Goal: Task Accomplishment & Management: Manage account settings

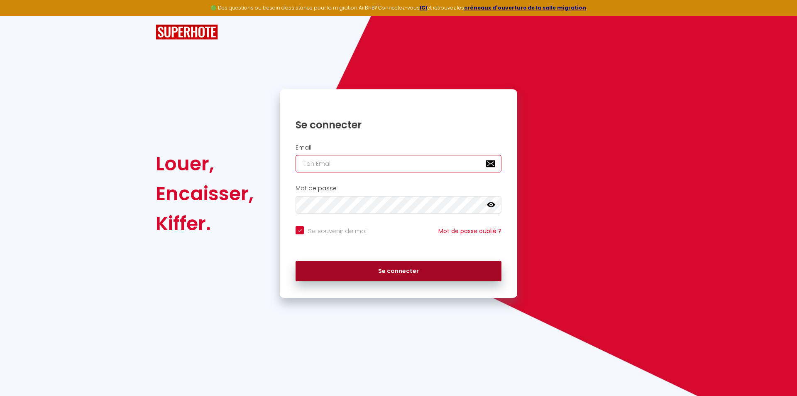
type input "[EMAIL_ADDRESS][DOMAIN_NAME]"
click at [373, 272] on button "Se connecter" at bounding box center [399, 271] width 206 height 21
checkbox input "true"
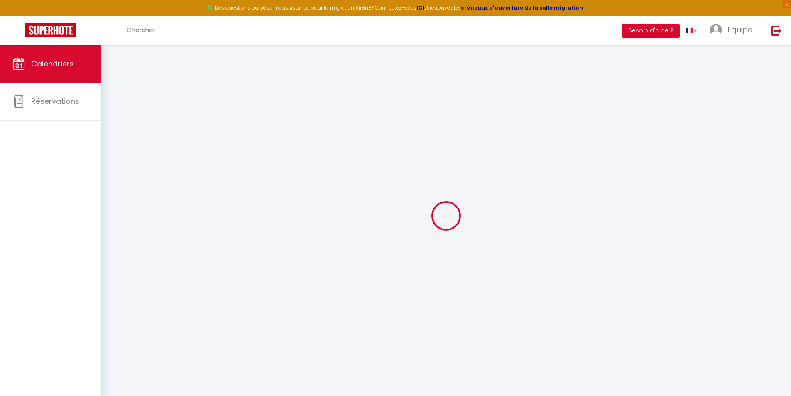
select select
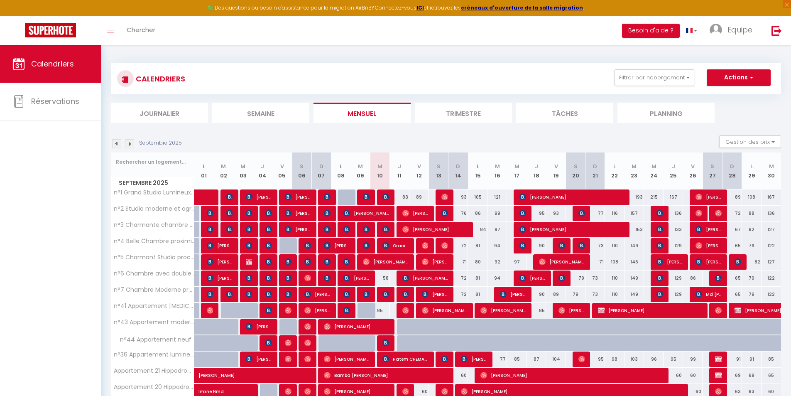
select select
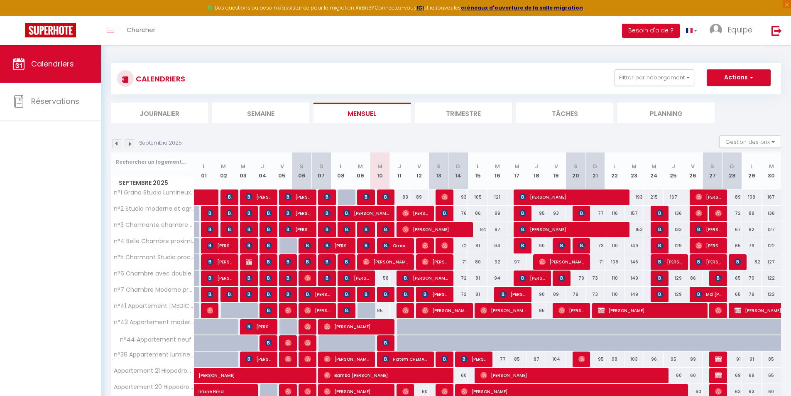
select select
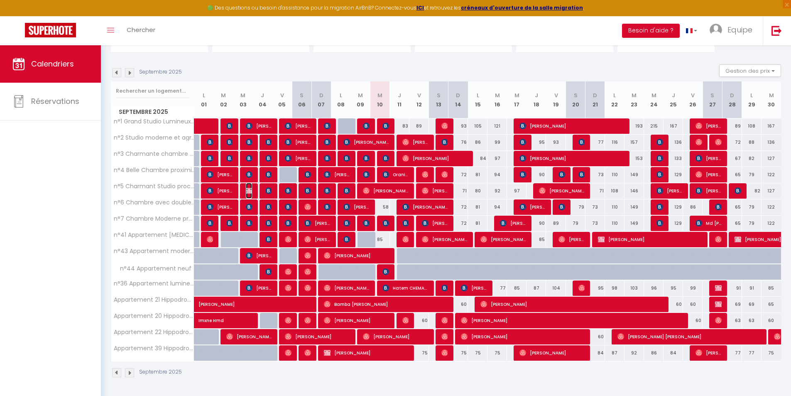
click at [250, 191] on img at bounding box center [249, 190] width 7 height 7
select select "OK"
select select "0"
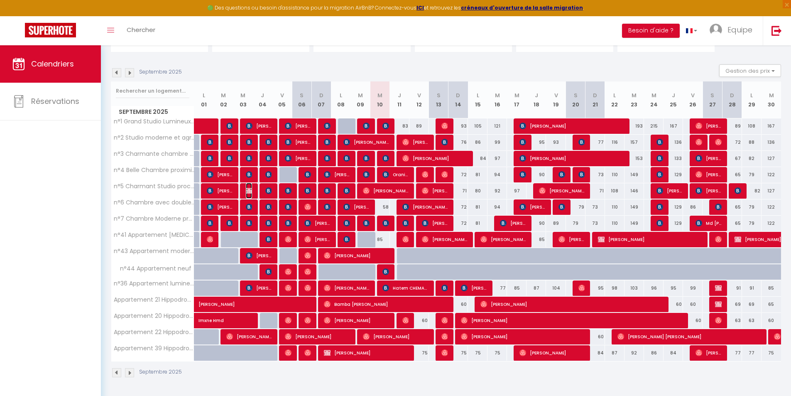
select select "1"
select select
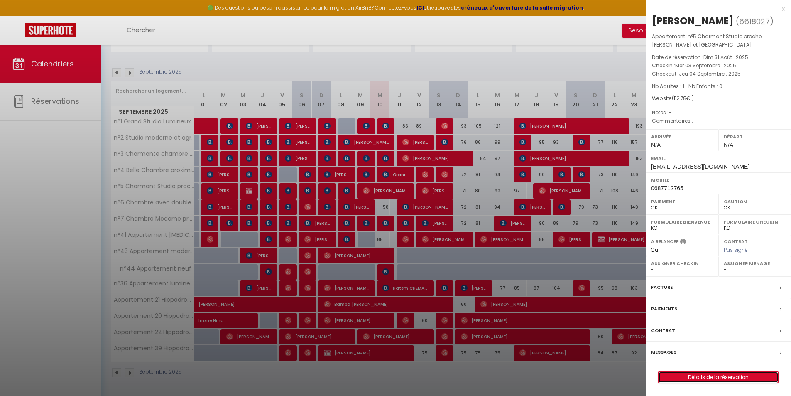
click at [713, 377] on link "Détails de la réservation" at bounding box center [719, 377] width 120 height 11
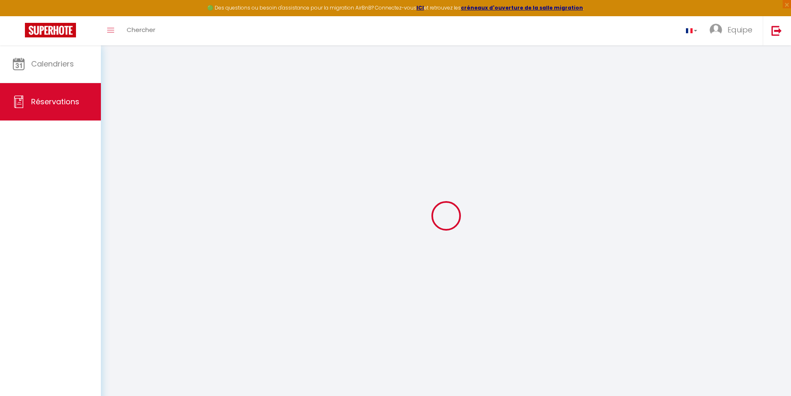
select select
checkbox input "false"
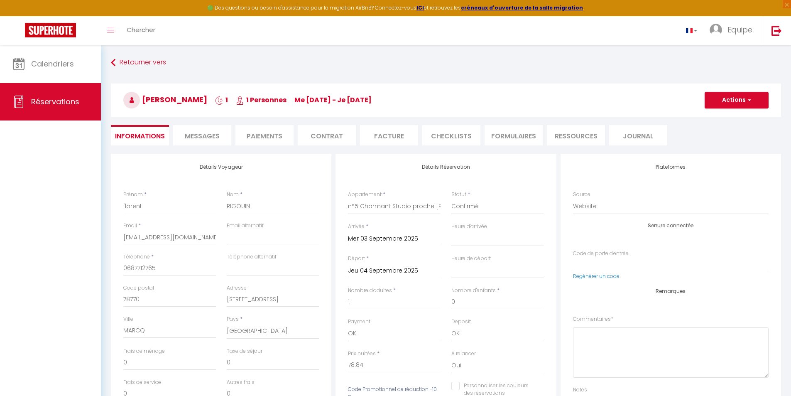
select select
checkbox input "false"
type input "30"
type input "3.94"
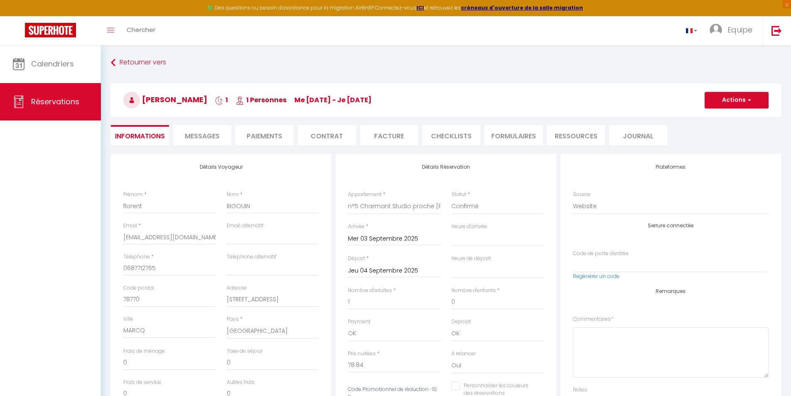
select select
checkbox input "false"
select select
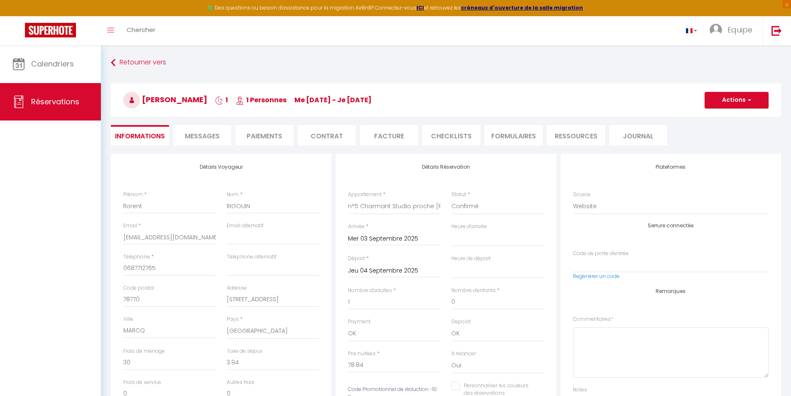
click at [384, 132] on li "Facture" at bounding box center [389, 135] width 58 height 20
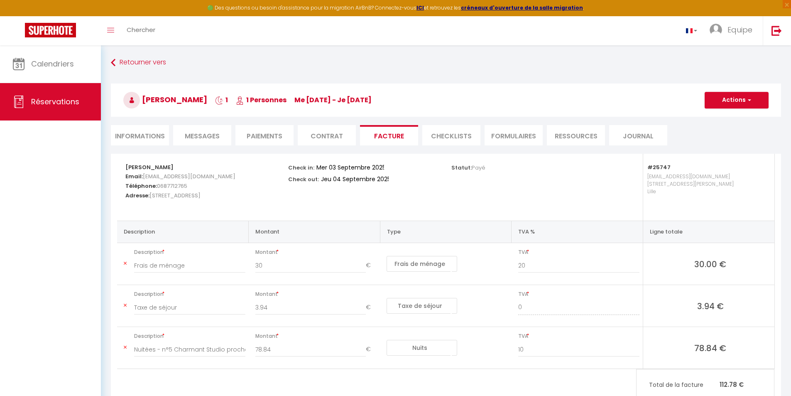
scroll to position [42, 0]
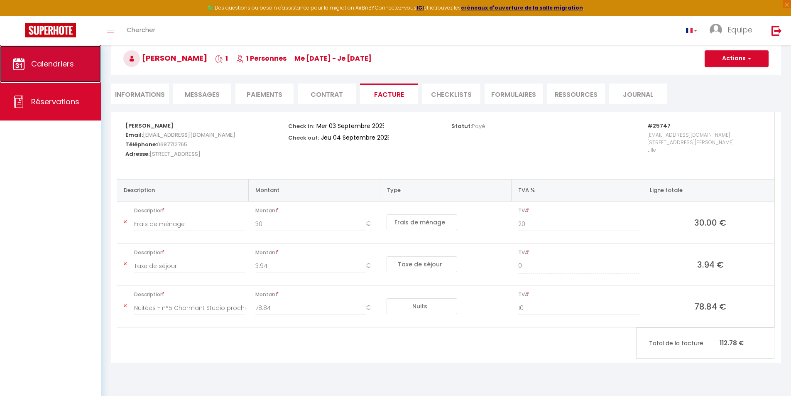
click at [61, 60] on span "Calendriers" at bounding box center [52, 64] width 43 height 10
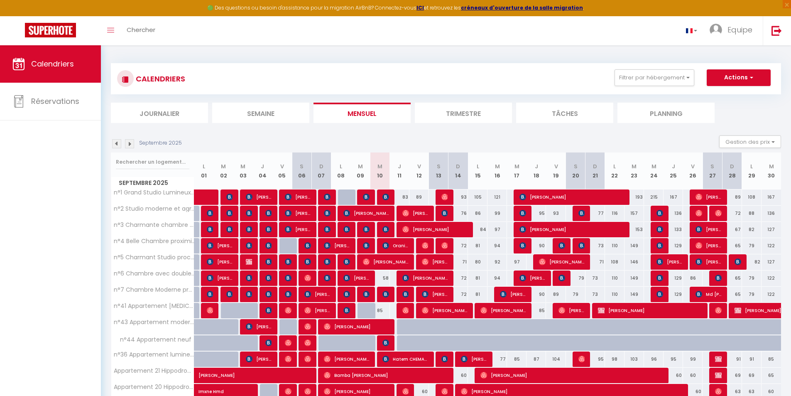
click at [128, 142] on img at bounding box center [129, 143] width 9 height 9
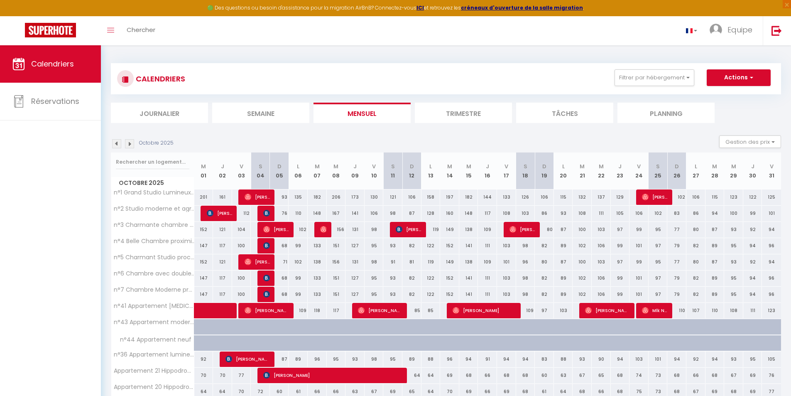
click at [127, 142] on img at bounding box center [129, 143] width 9 height 9
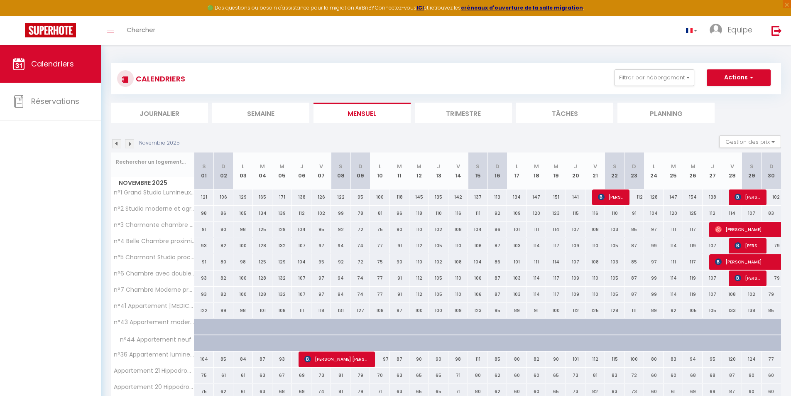
scroll to position [71, 0]
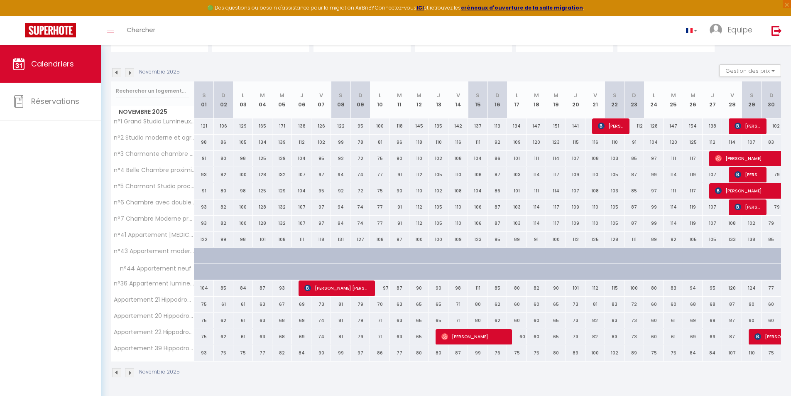
click at [128, 69] on img at bounding box center [129, 72] width 9 height 9
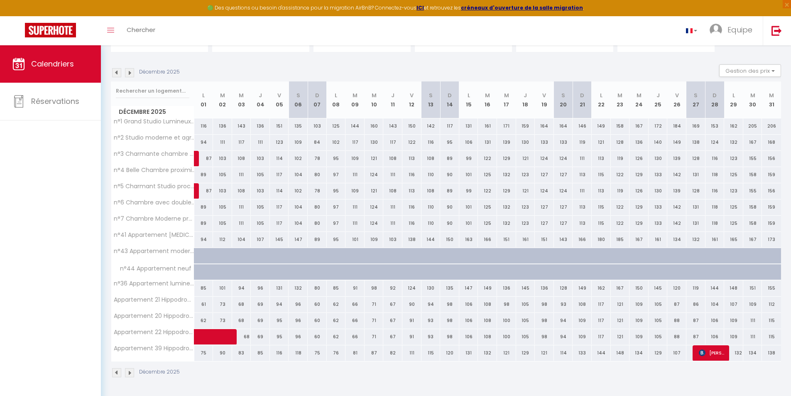
click at [130, 72] on img at bounding box center [129, 72] width 9 height 9
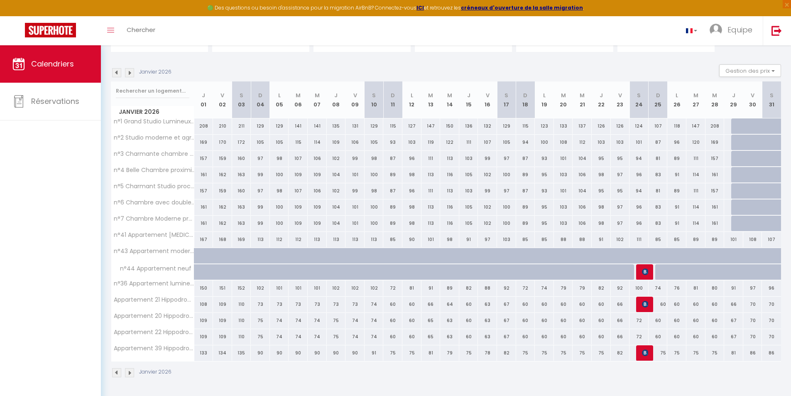
click at [114, 74] on img at bounding box center [116, 72] width 9 height 9
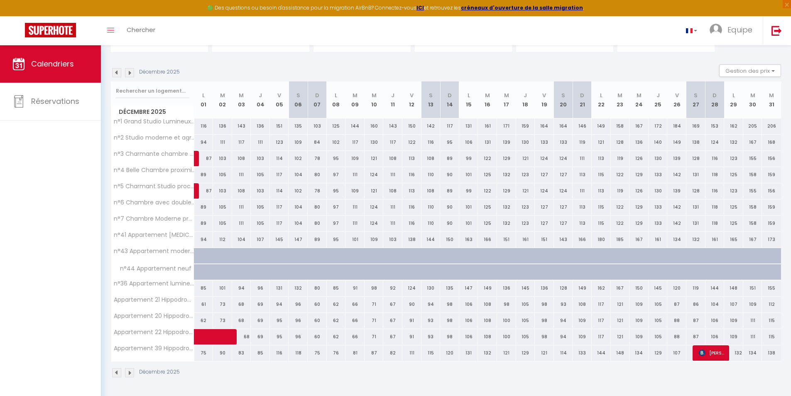
click at [114, 74] on img at bounding box center [116, 72] width 9 height 9
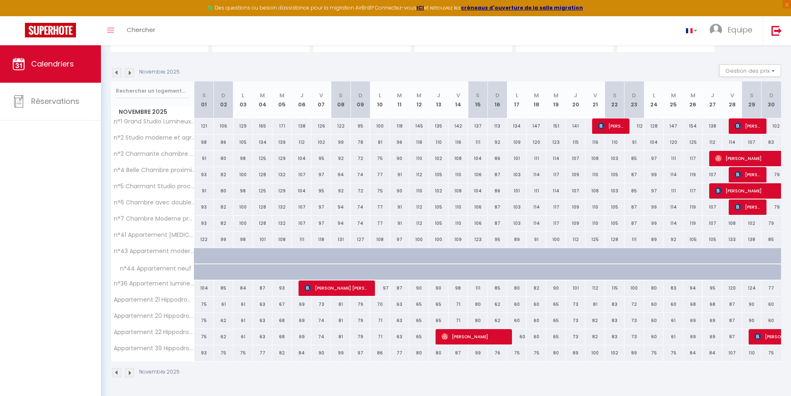
click at [114, 74] on img at bounding box center [116, 72] width 9 height 9
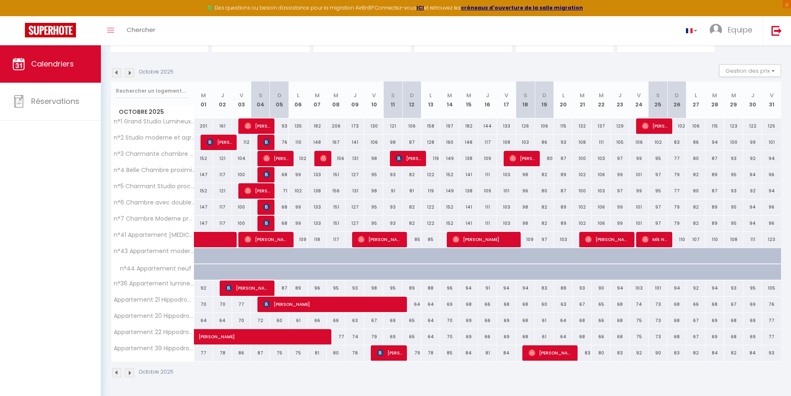
click at [114, 74] on img at bounding box center [116, 72] width 9 height 9
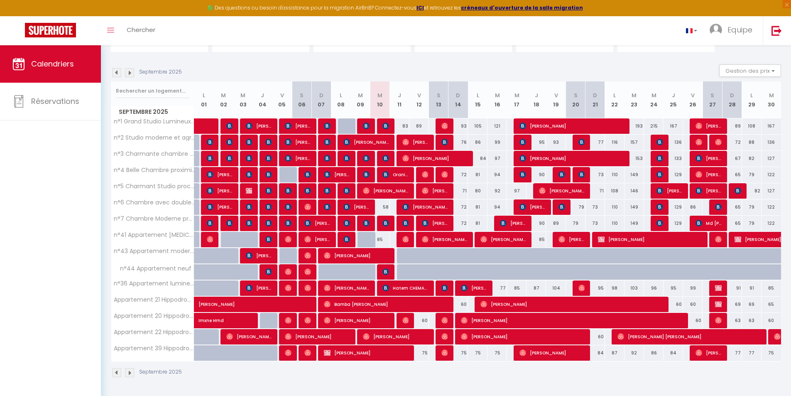
click at [130, 71] on img at bounding box center [129, 72] width 9 height 9
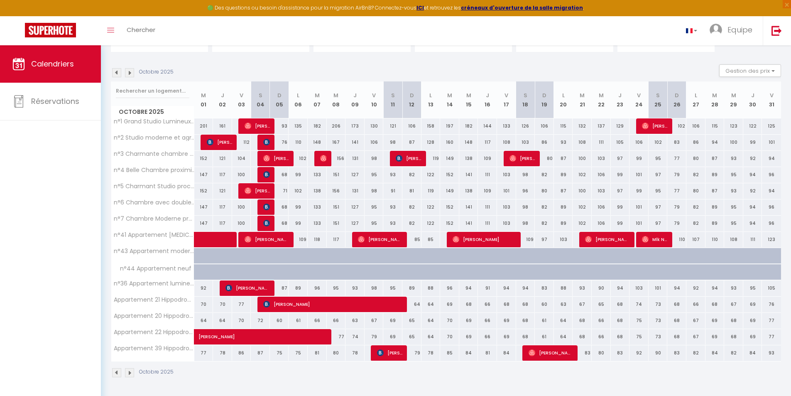
click at [115, 70] on img at bounding box center [116, 72] width 9 height 9
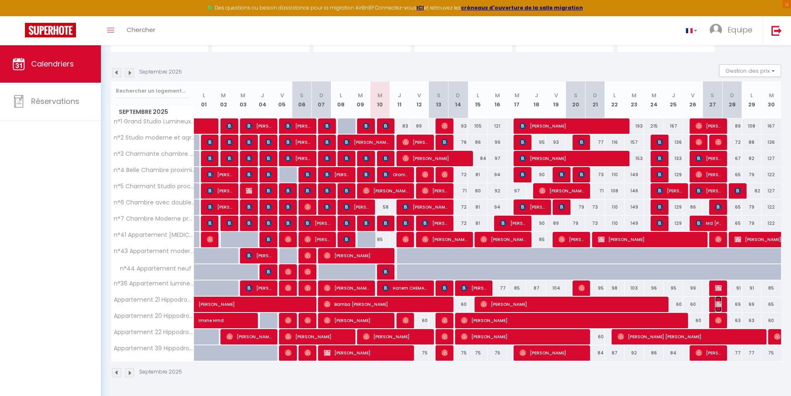
click at [717, 305] on img at bounding box center [718, 304] width 7 height 7
select select "OK"
select select "KO"
select select "0"
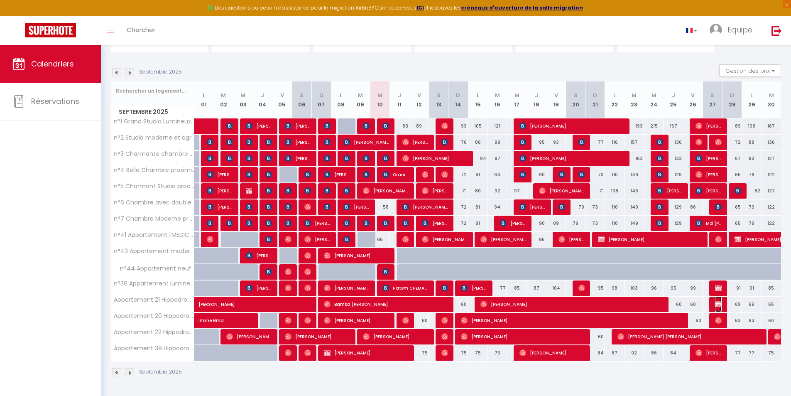
select select "1"
select select
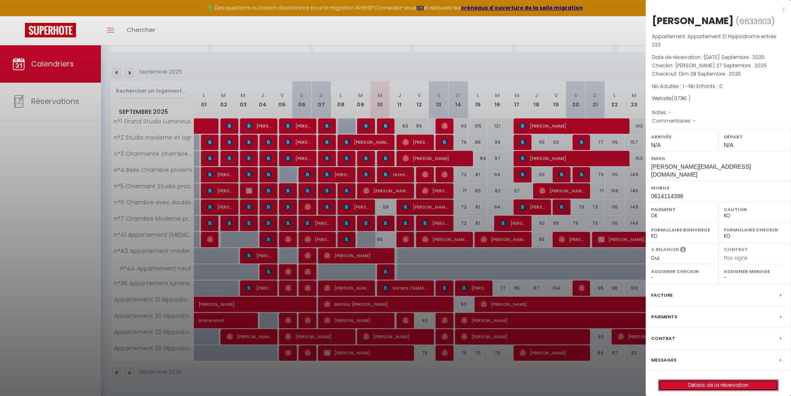
click at [715, 387] on link "Détails de la réservation" at bounding box center [719, 385] width 120 height 11
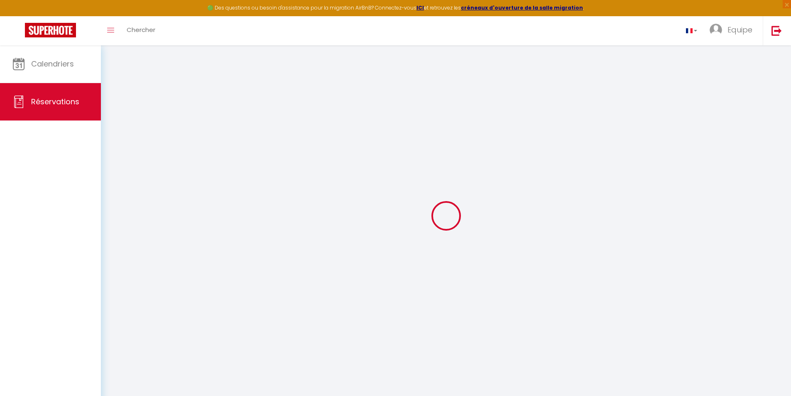
type input "Mélanie"
type input "Montocchio"
type input "melanie@montocchio.com"
type input "0614114396"
select select "FR"
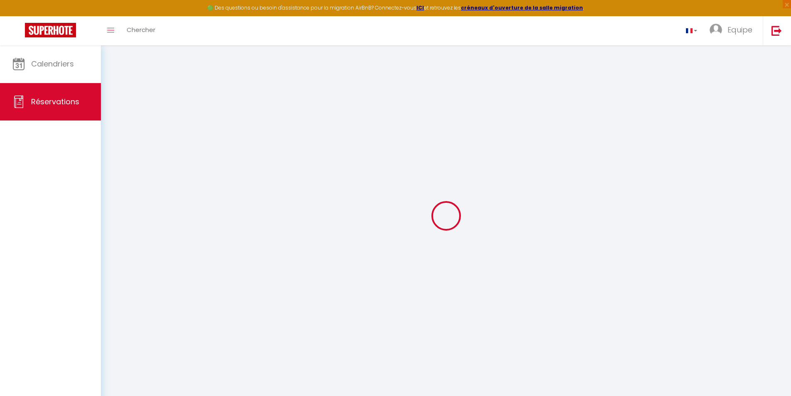
select select "59838"
select select "1"
type input "Sam 27 Septembre 2025"
select select
type input "Dim 28 Septembre 2025"
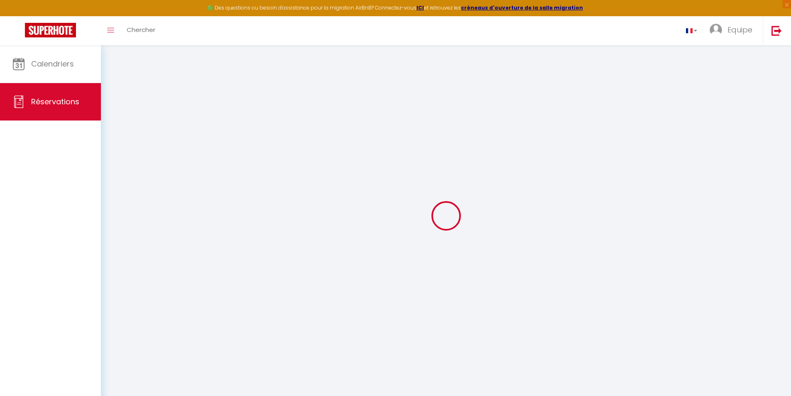
select select
type input "1"
select select "12"
select select
type input "69"
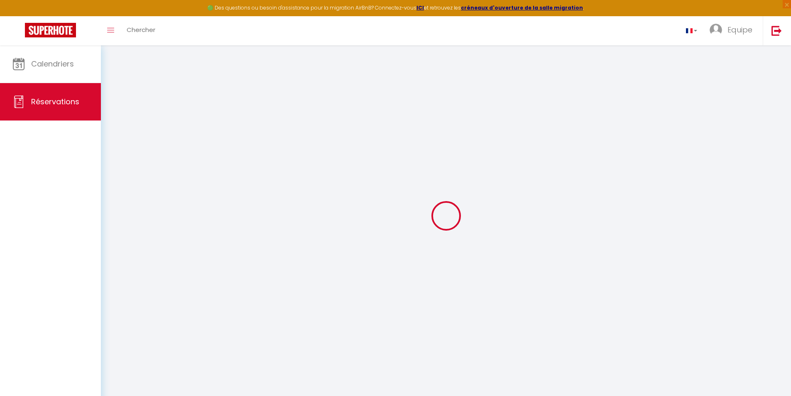
checkbox input "false"
select select "69"
type input "0"
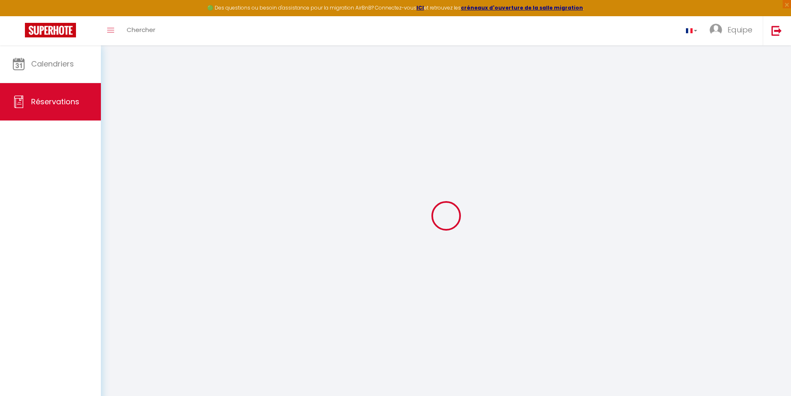
select select
select select "14"
checkbox input "false"
select select
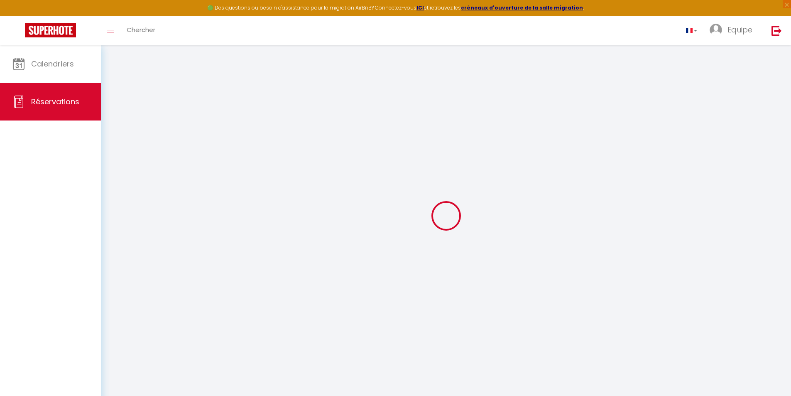
select select
checkbox input "false"
select select
checkbox input "false"
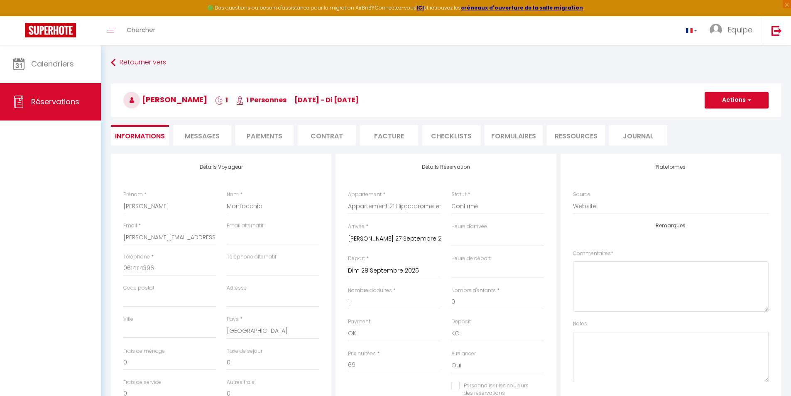
select select
checkbox input "false"
type input "25"
type input "3.11"
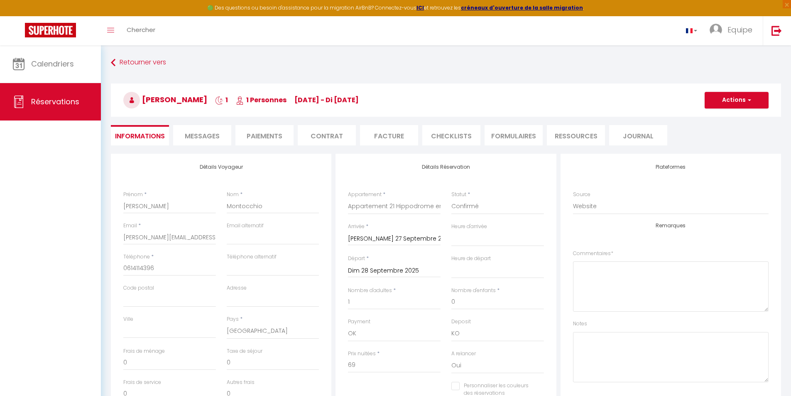
select select
checkbox input "false"
select select
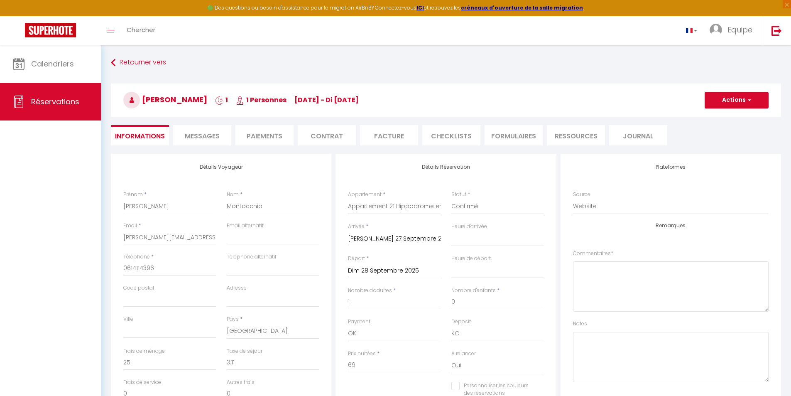
click at [375, 137] on li "Facture" at bounding box center [389, 135] width 58 height 20
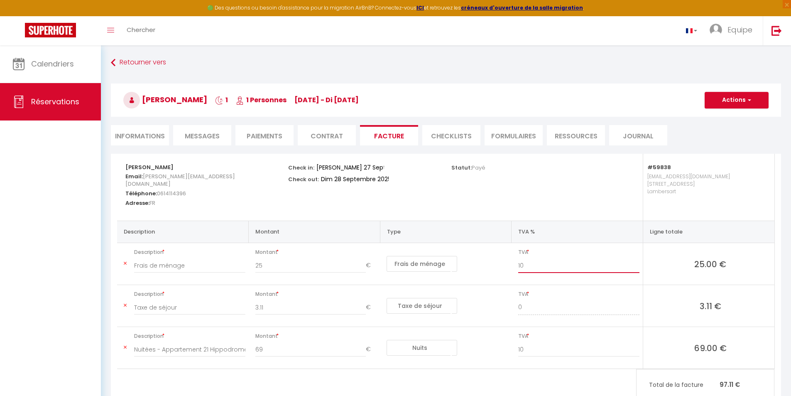
drag, startPoint x: 531, startPoint y: 267, endPoint x: 506, endPoint y: 267, distance: 24.9
click at [506, 267] on tr "Description Frais de ménage Montant 25 € Nuits Frais de ménage Taxe de séjour A…" at bounding box center [445, 264] width 657 height 42
type input "20"
click at [740, 102] on button "Actions" at bounding box center [737, 100] width 64 height 17
click at [732, 116] on link "Enregistrer" at bounding box center [731, 118] width 70 height 11
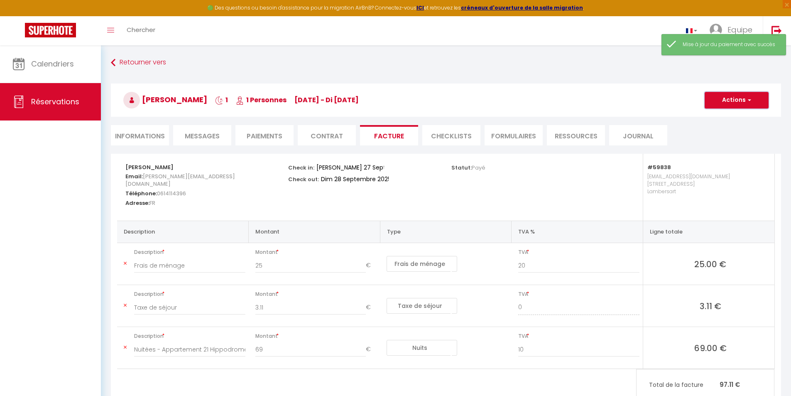
click at [745, 103] on button "Actions" at bounding box center [737, 100] width 64 height 17
click at [723, 127] on link "Aperçu et éditer" at bounding box center [731, 129] width 70 height 11
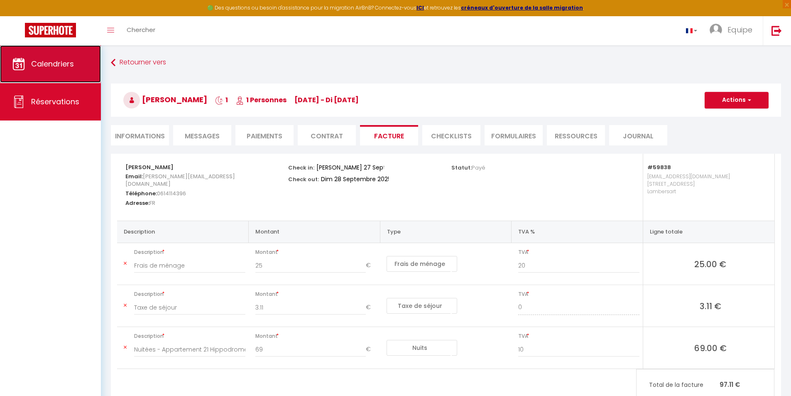
click at [58, 63] on span "Calendriers" at bounding box center [52, 64] width 43 height 10
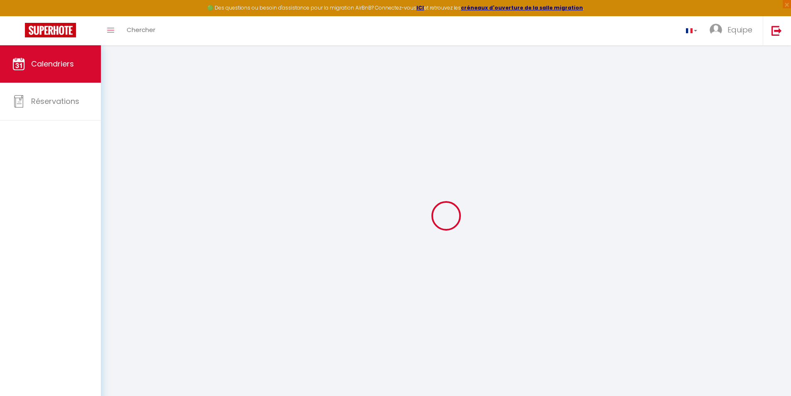
select select
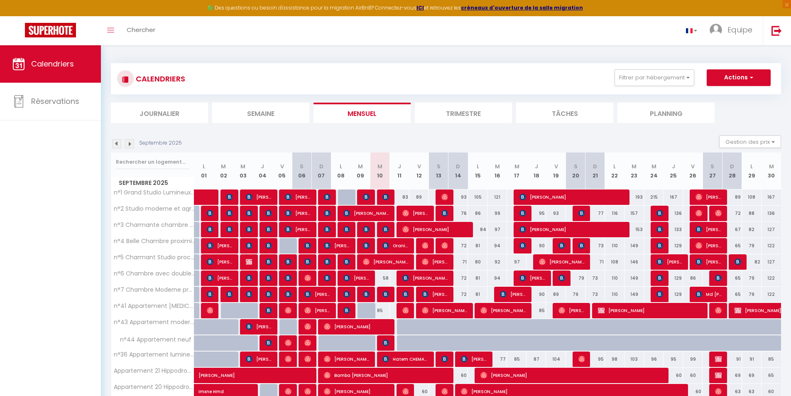
scroll to position [71, 0]
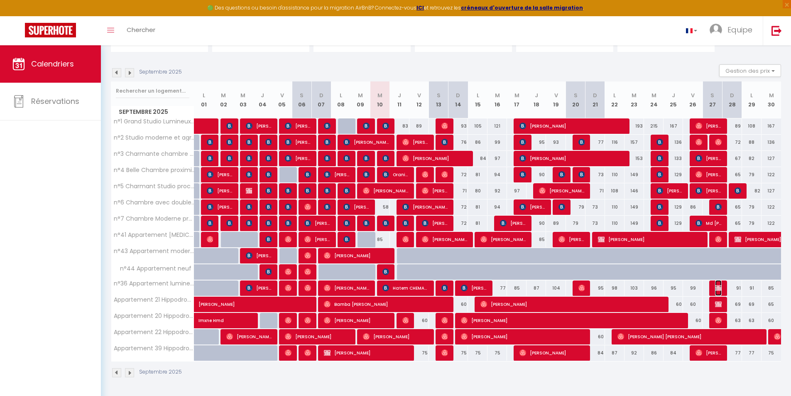
click at [716, 287] on img at bounding box center [718, 287] width 7 height 7
select select "OK"
select select "KO"
select select "0"
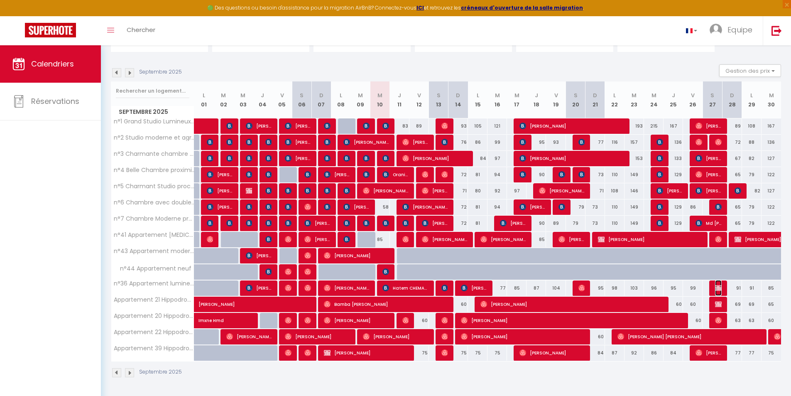
select select "1"
select select
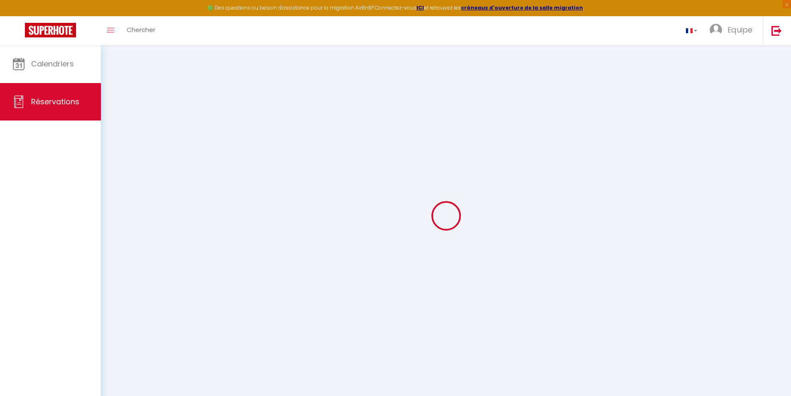
select select "cleaning"
select select "taxes"
select select
checkbox input "false"
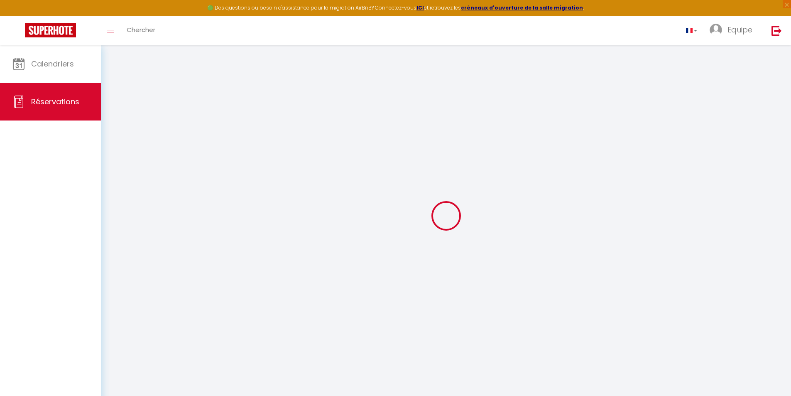
select select
checkbox input "false"
select select
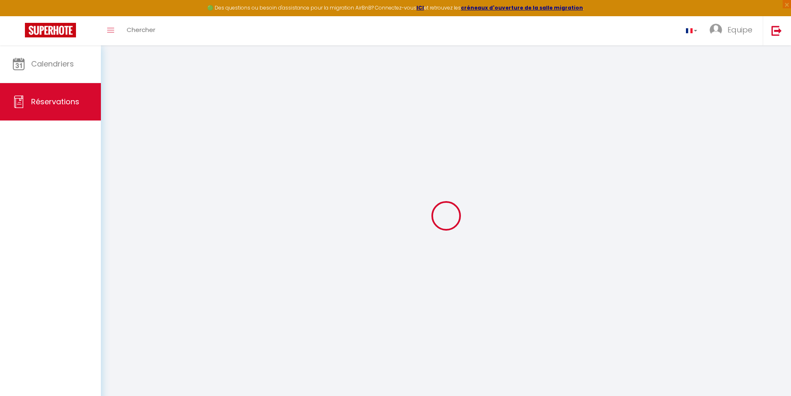
checkbox input "false"
type textarea "Bonjour, nous souhaiterions arriver entre 18h et 18h30 si possible. Cordialemen…"
type input "45"
type input "4.28"
select select
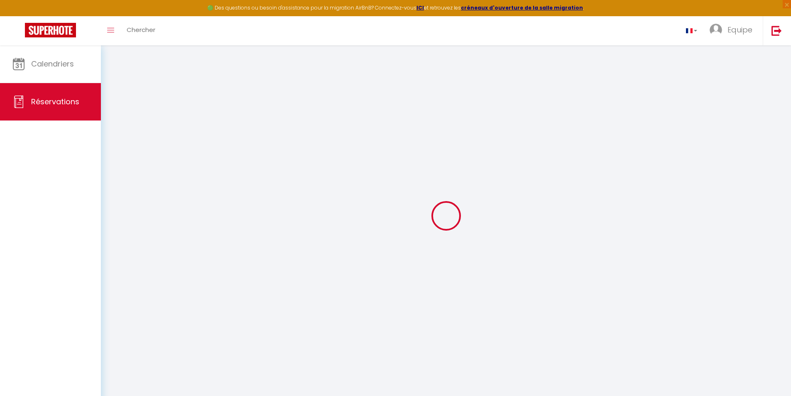
select select
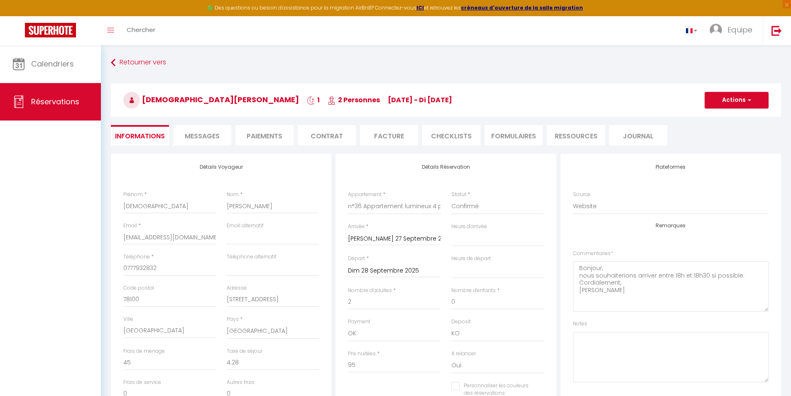
checkbox input "false"
select select
click at [387, 133] on li "Facture" at bounding box center [389, 135] width 58 height 20
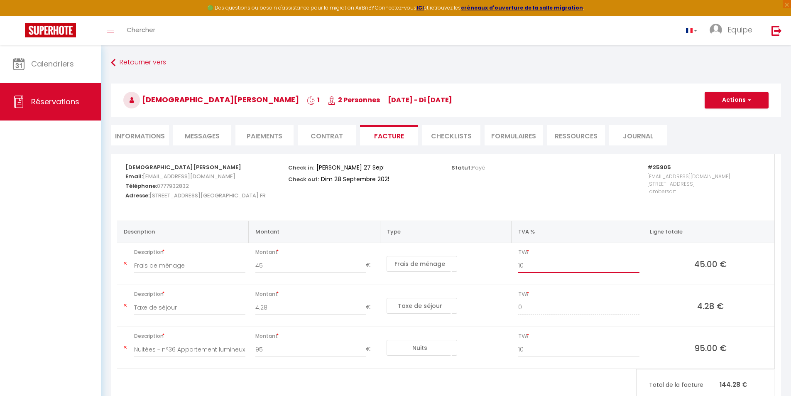
drag, startPoint x: 525, startPoint y: 262, endPoint x: 510, endPoint y: 262, distance: 14.5
click at [510, 262] on tr "Description Frais de ménage Montant 45 € Nuits Frais de ménage Taxe de séjour A…" at bounding box center [445, 264] width 657 height 42
type input "20"
click at [756, 101] on button "Actions" at bounding box center [737, 100] width 64 height 17
click at [717, 120] on link "Enregistrer" at bounding box center [731, 118] width 70 height 11
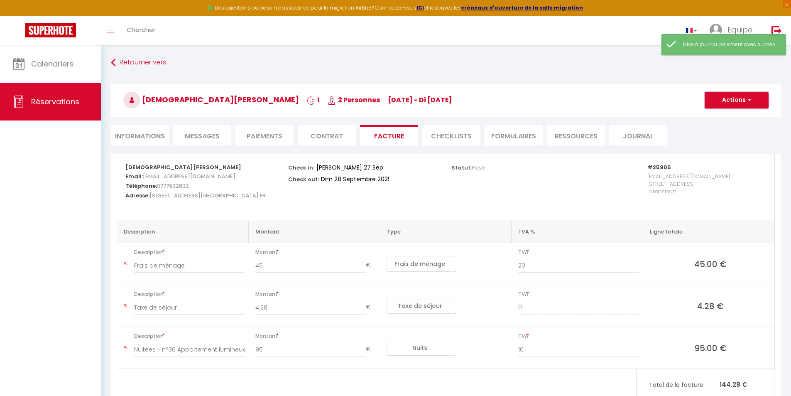
click at [748, 101] on span "button" at bounding box center [748, 99] width 5 height 7
click at [725, 127] on link "Aperçu et éditer" at bounding box center [731, 129] width 70 height 11
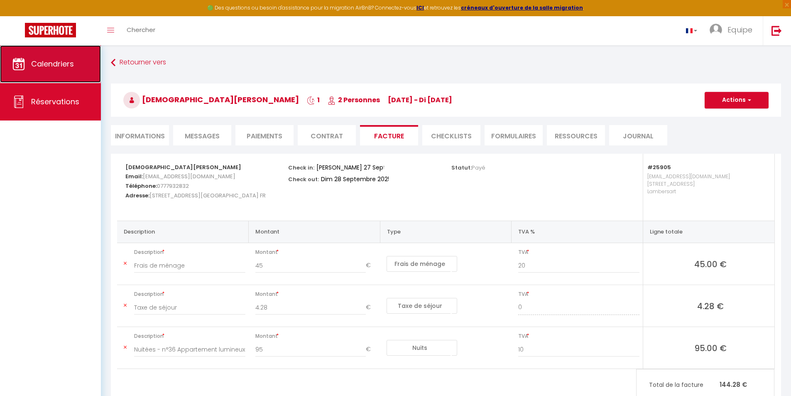
click at [49, 56] on link "Calendriers" at bounding box center [50, 63] width 101 height 37
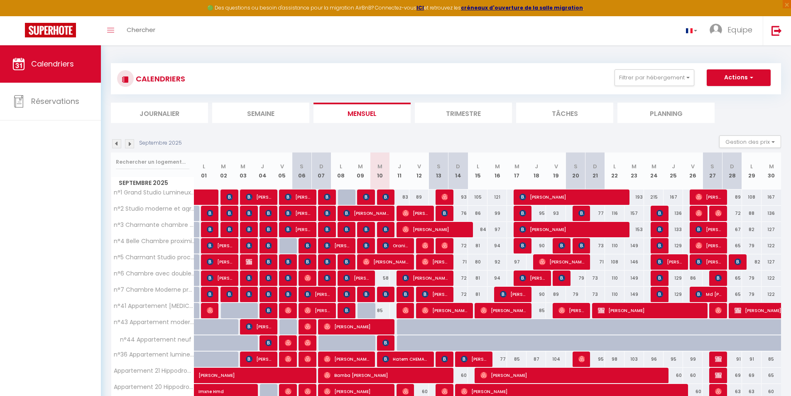
scroll to position [71, 0]
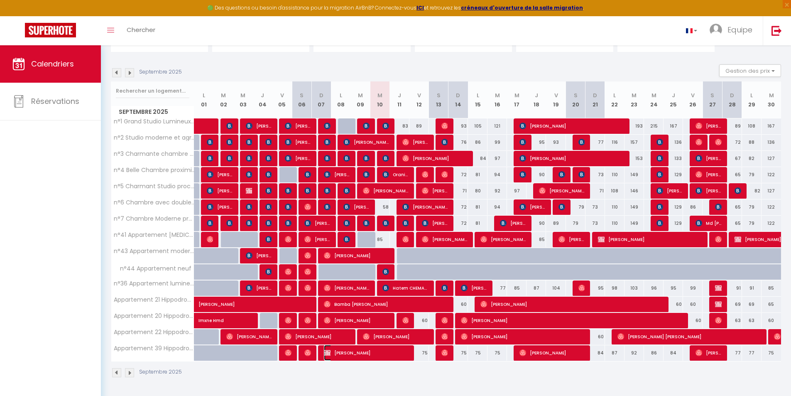
click at [394, 356] on span "Samira Gaci" at bounding box center [366, 353] width 85 height 16
select select "OK"
select select "0"
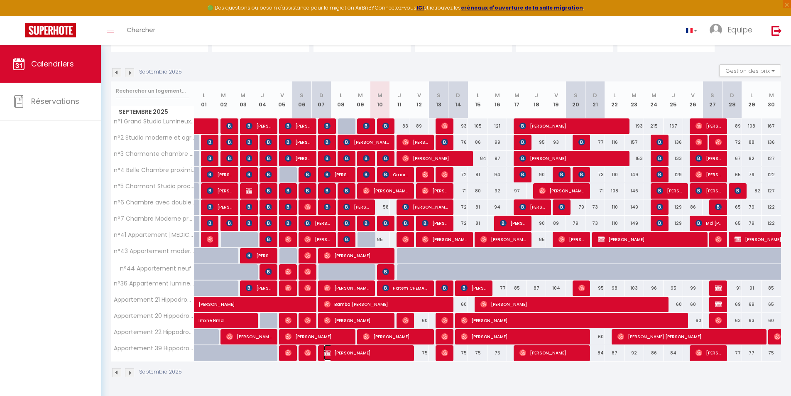
select select "1"
select select
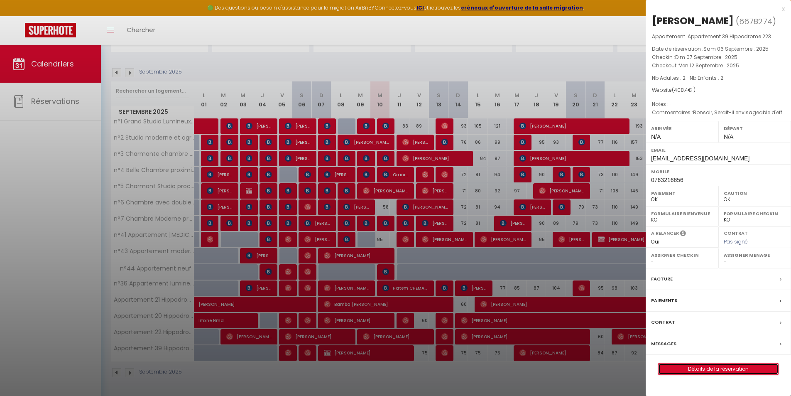
click at [735, 371] on link "Détails de la réservation" at bounding box center [719, 368] width 120 height 11
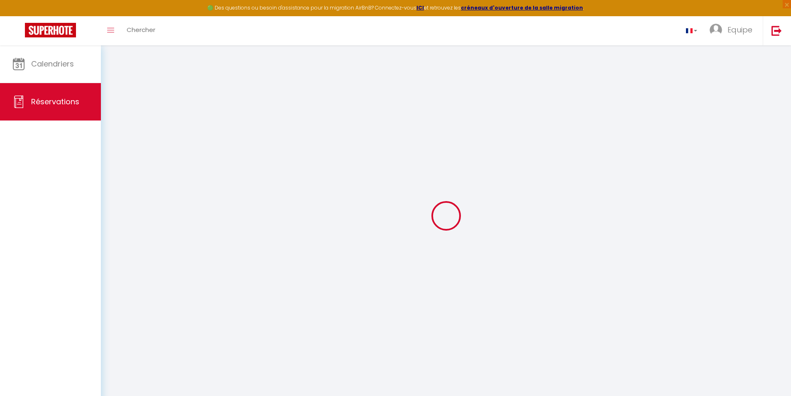
type input "[PERSON_NAME]"
type input "Gaci"
type input "samira_gaci@yahoo.fr"
type input "0763216656"
type input "59130"
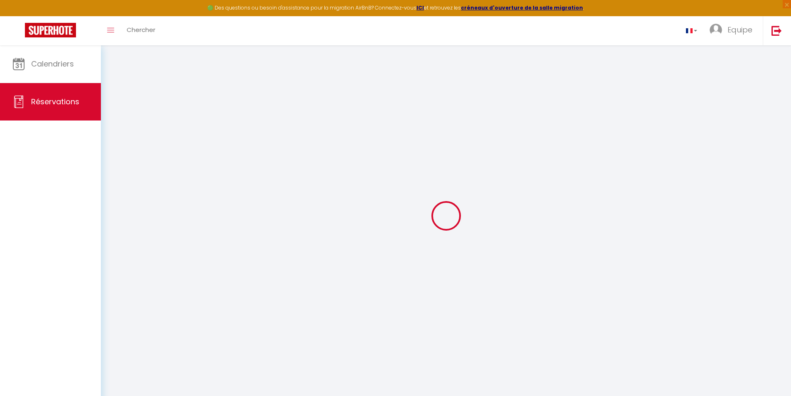
type input "[STREET_ADDRESS]"
type input "Lambersart"
select select "FR"
select select "56129"
select select "1"
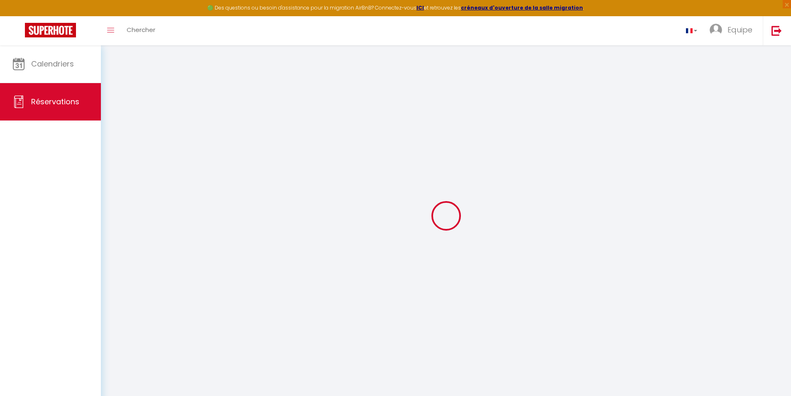
type input "Dim 07 Septembre 2025"
select select
type input "Ven 12 Septembre 2025"
select select
type input "2"
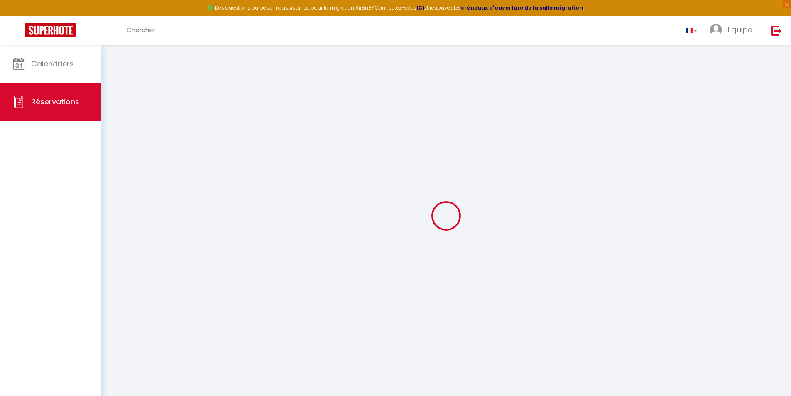
type input "2"
select select "12"
select select "15"
type input "375"
checkbox input "false"
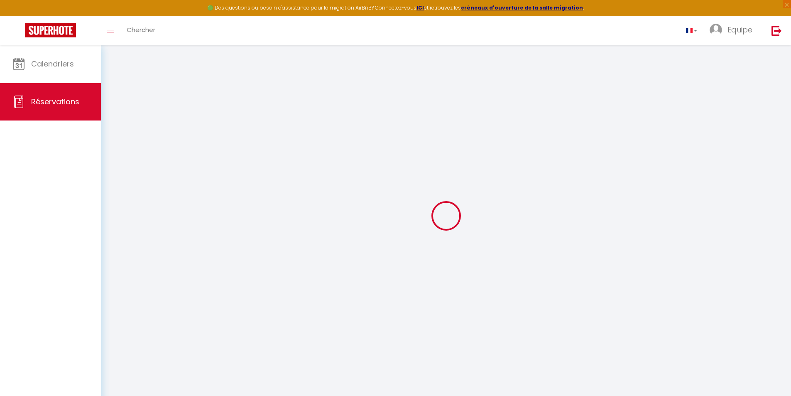
select select "69"
type input "0"
select select
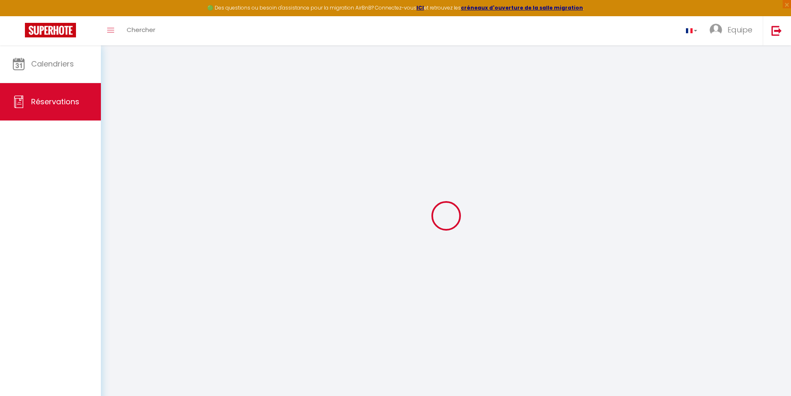
select select
checkbox input "false"
select select
checkbox input "false"
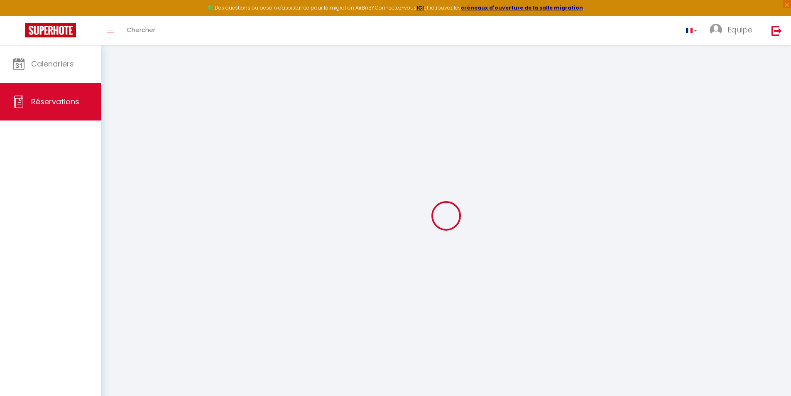
select select
checkbox input "false"
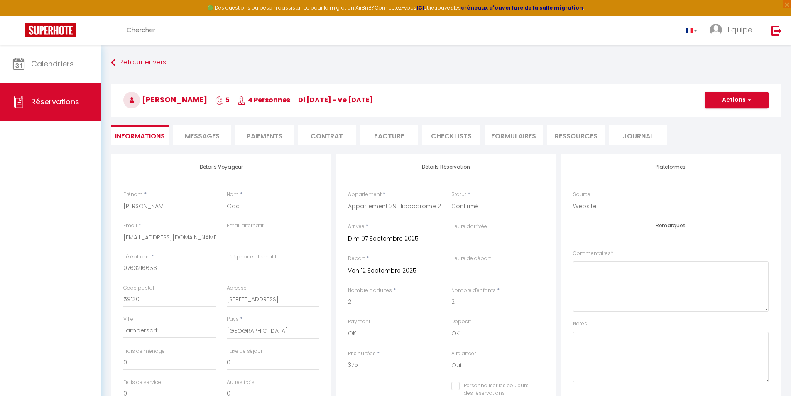
select select
checkbox input "false"
type textarea "Bonsoir, Serait-il envisageable d'effectuer le check in aux alentours de 13h00 …"
type input "25"
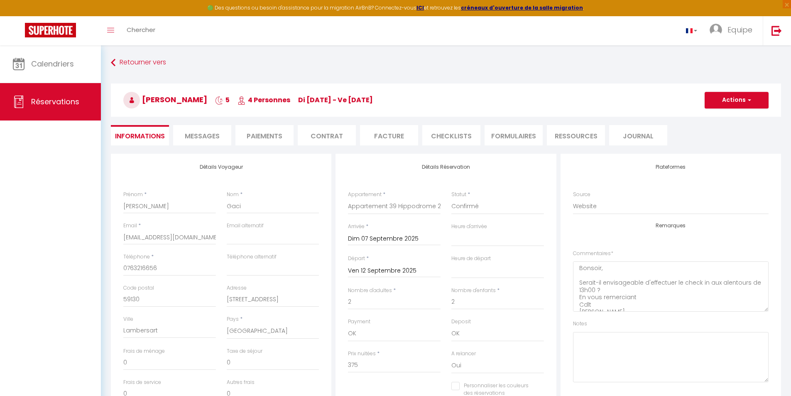
type input "8.4"
select select
checkbox input "false"
select select
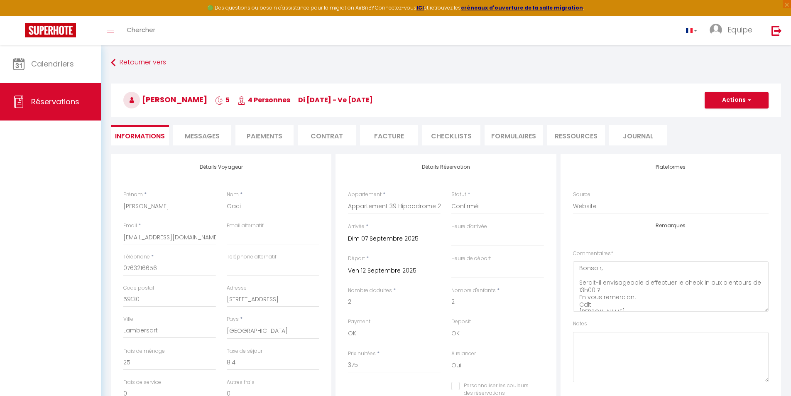
select select
click at [395, 136] on li "Facture" at bounding box center [389, 135] width 58 height 20
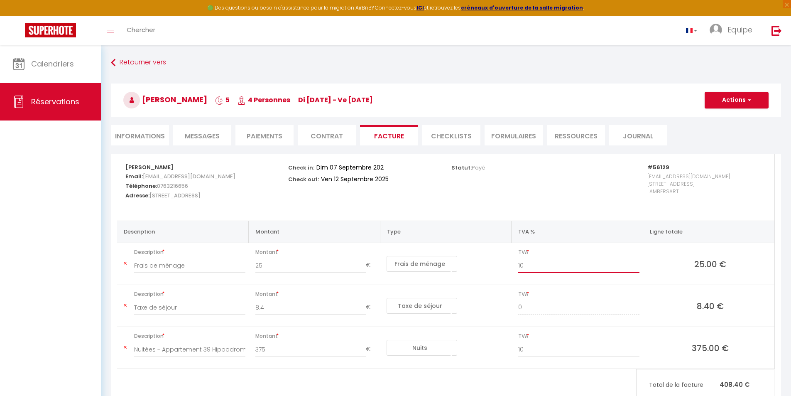
drag, startPoint x: 528, startPoint y: 263, endPoint x: 515, endPoint y: 265, distance: 13.9
click at [515, 265] on div "10" at bounding box center [579, 269] width 132 height 23
type input "20"
click at [727, 103] on button "Actions" at bounding box center [737, 100] width 64 height 17
click at [718, 115] on link "Enregistrer" at bounding box center [731, 118] width 70 height 11
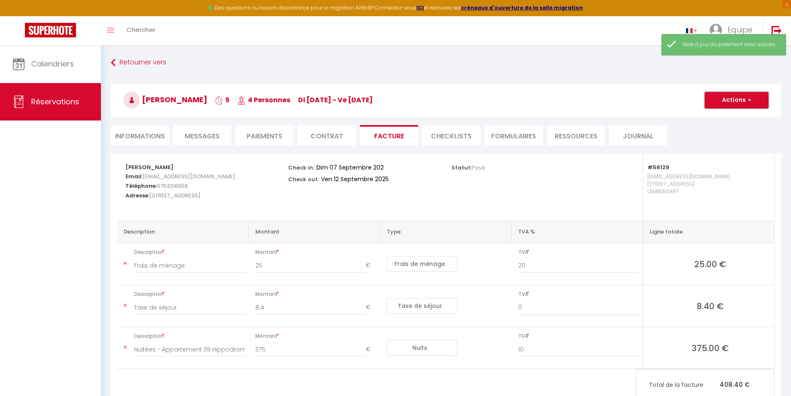
click at [739, 102] on button "Actions" at bounding box center [737, 100] width 64 height 17
click at [723, 129] on link "Aperçu et éditer" at bounding box center [731, 129] width 70 height 11
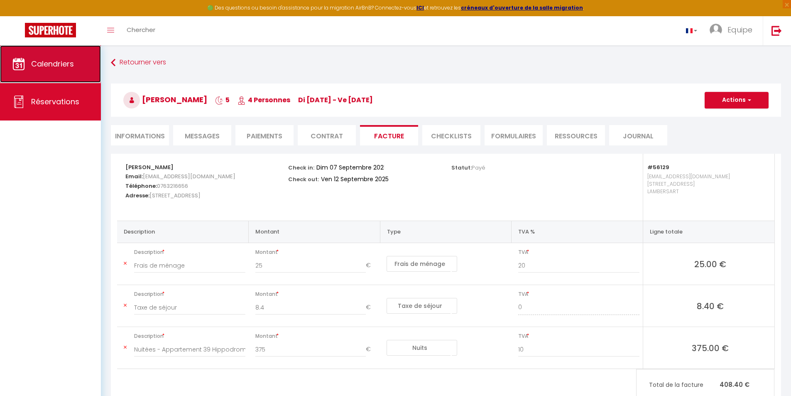
click at [61, 59] on span "Calendriers" at bounding box center [52, 64] width 43 height 10
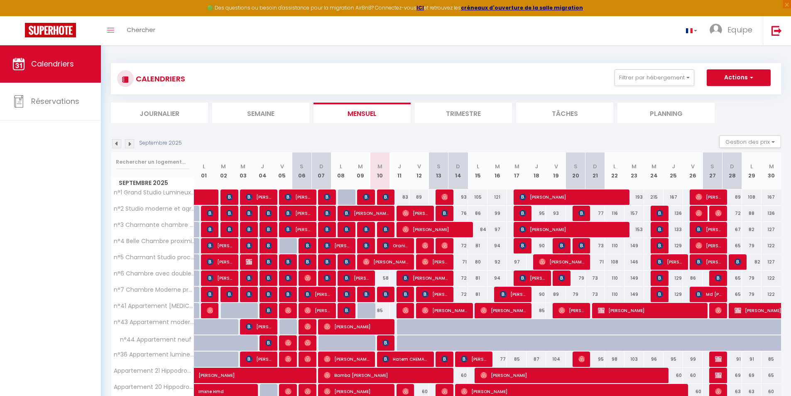
scroll to position [71, 0]
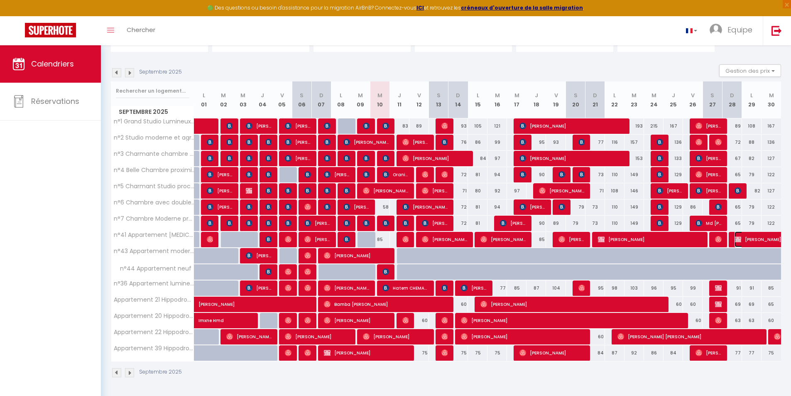
click at [760, 237] on span "Sophie Maurand" at bounding box center [783, 239] width 96 height 16
select select "OK"
select select "KO"
select select "0"
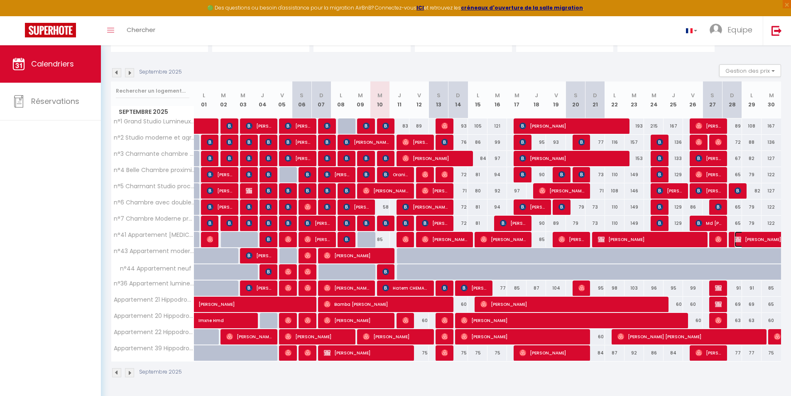
select select "1"
select select
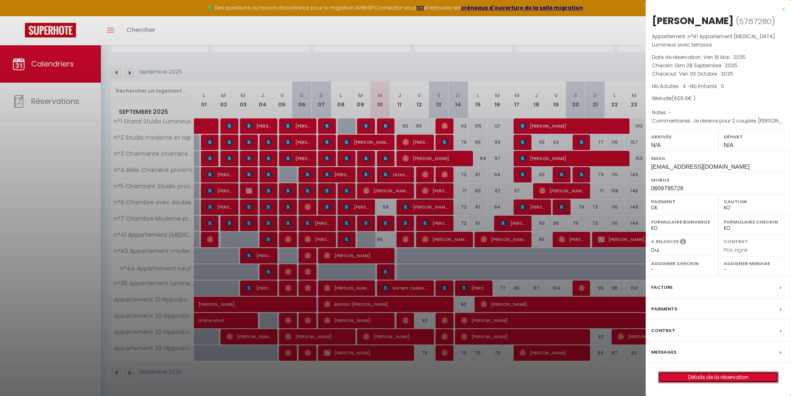
click at [718, 378] on link "Détails de la réservation" at bounding box center [719, 377] width 120 height 11
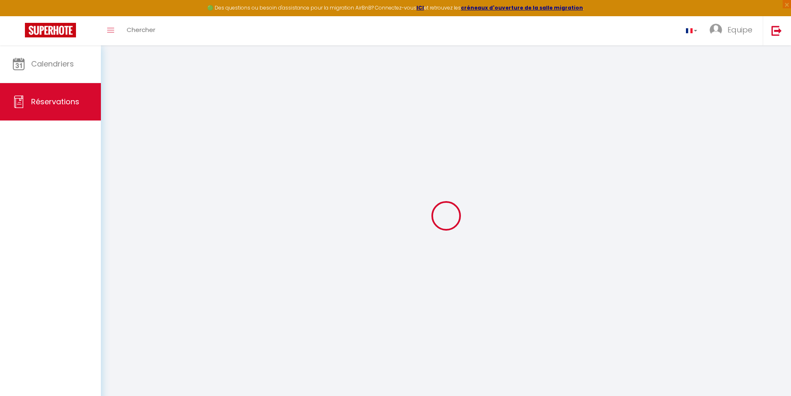
select select
checkbox input "false"
select select
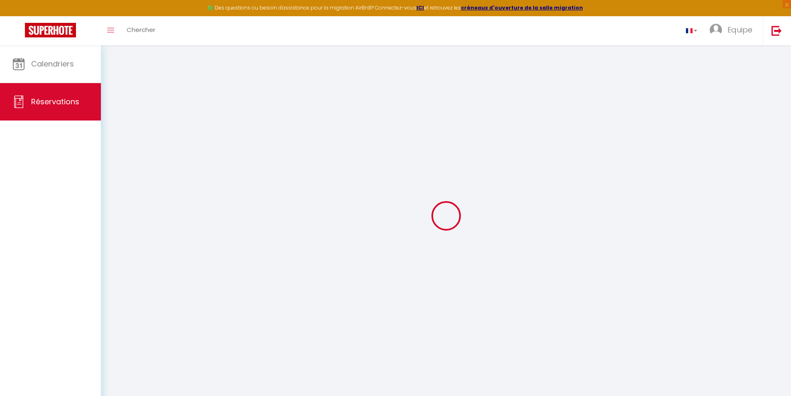
checkbox input "false"
type textarea "Je réserve pour 2 couples d’amis , étant moi même résidente à Lambersart ."
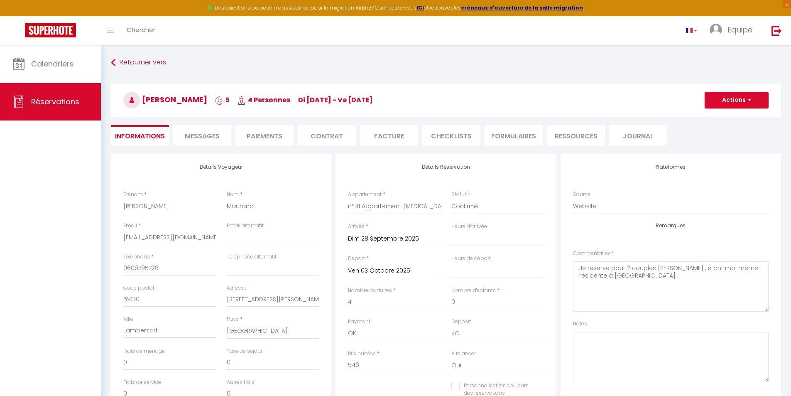
type input "35"
type input "24.6"
select select
checkbox input "false"
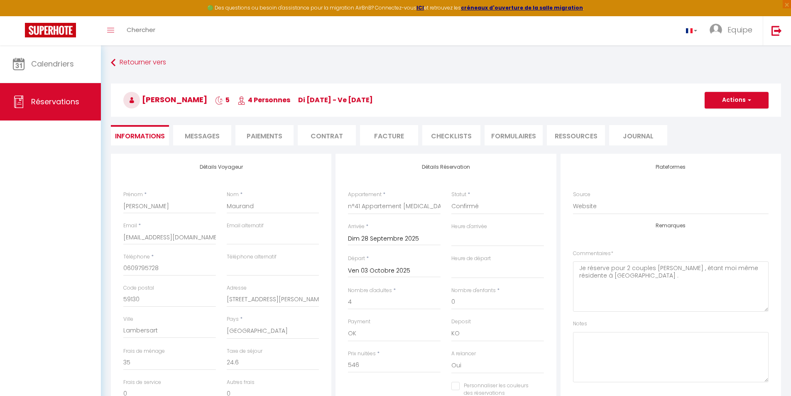
select select
click at [382, 139] on li "Facture" at bounding box center [389, 135] width 58 height 20
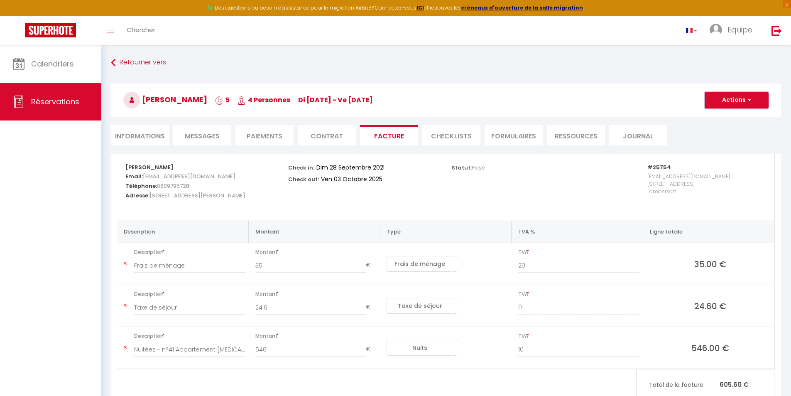
click at [745, 103] on button "Actions" at bounding box center [737, 100] width 64 height 17
click at [726, 129] on link "Aperçu et éditer" at bounding box center [731, 129] width 70 height 11
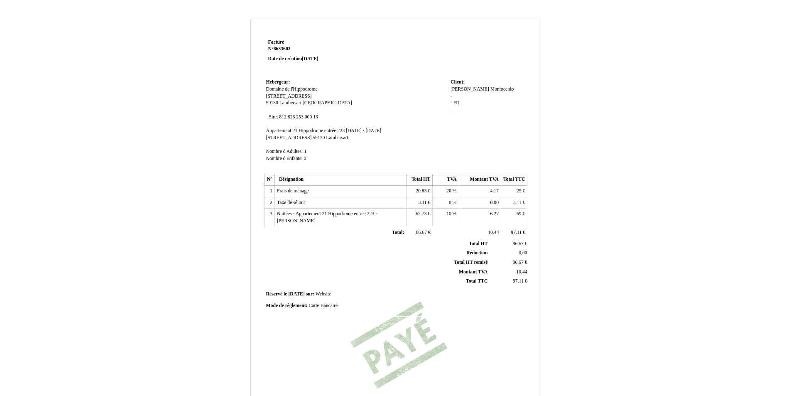
scroll to position [105, 0]
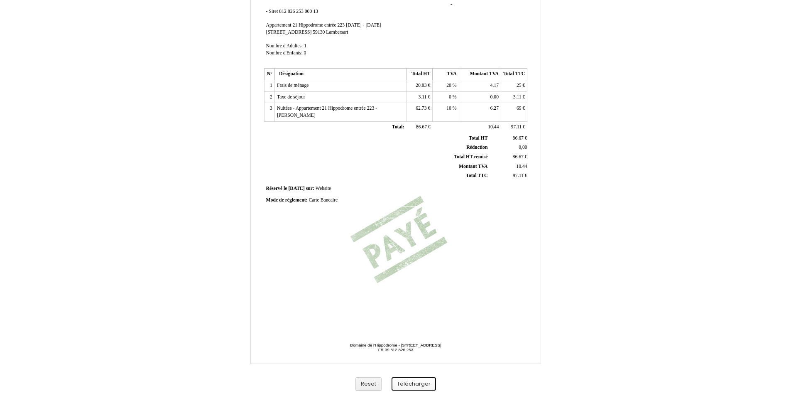
click at [401, 384] on button "Télécharger" at bounding box center [414, 384] width 44 height 14
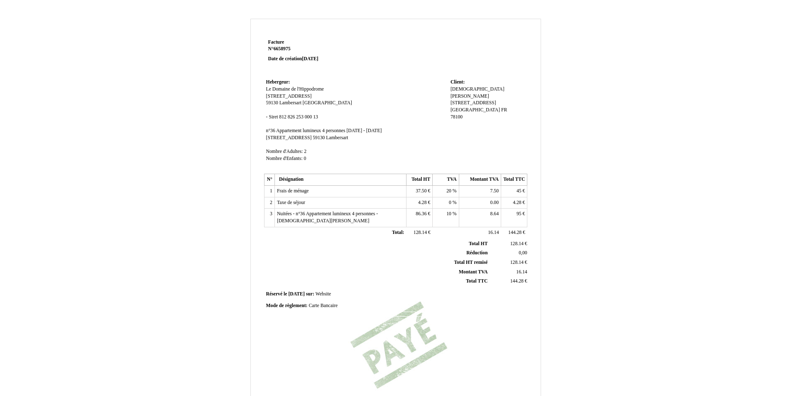
scroll to position [105, 0]
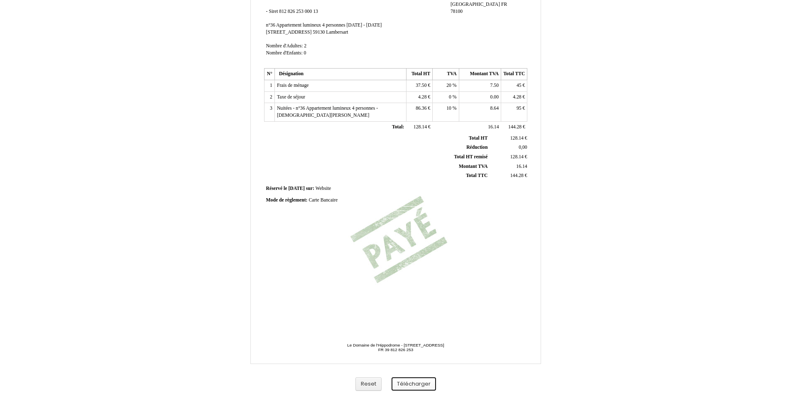
click at [413, 385] on button "Télécharger" at bounding box center [414, 384] width 44 height 14
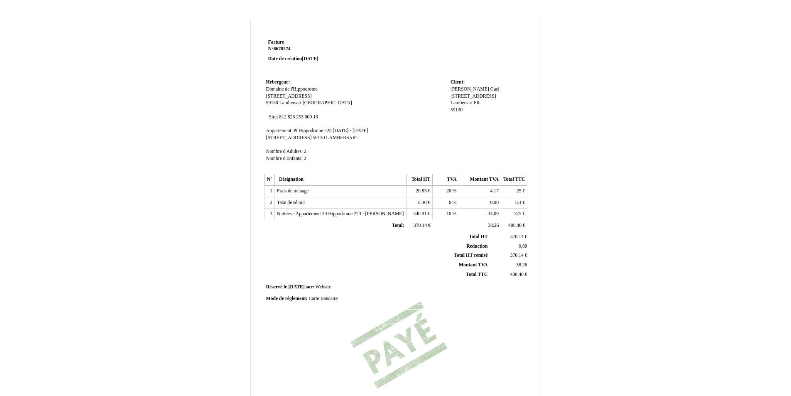
scroll to position [105, 0]
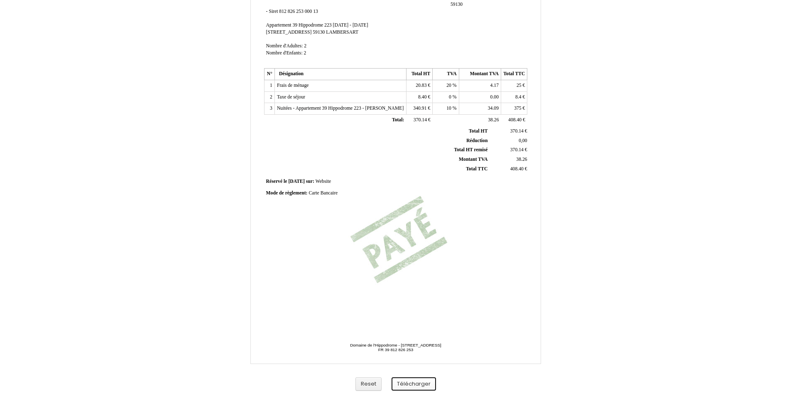
click at [423, 382] on button "Télécharger" at bounding box center [414, 384] width 44 height 14
